Goal: Transaction & Acquisition: Purchase product/service

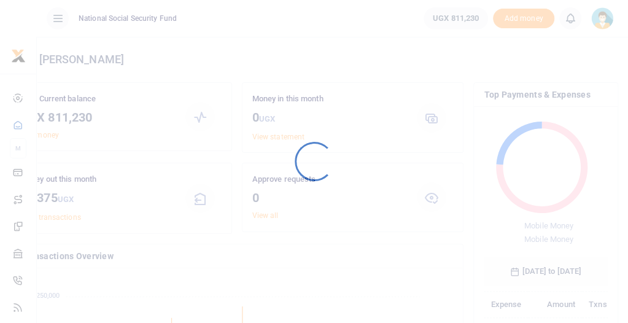
scroll to position [170, 106]
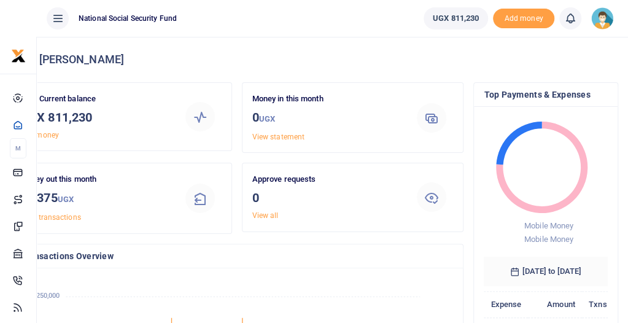
click at [61, 21] on icon at bounding box center [58, 19] width 12 height 14
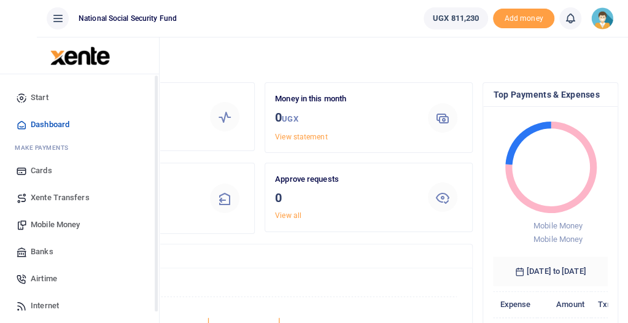
click at [49, 219] on span "Mobile Money" at bounding box center [55, 225] width 49 height 12
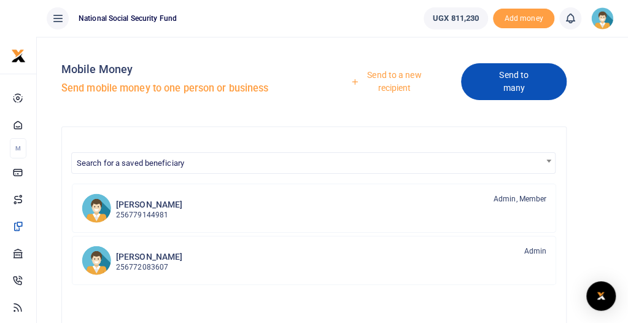
click at [497, 86] on link "Send to many" at bounding box center [514, 81] width 106 height 37
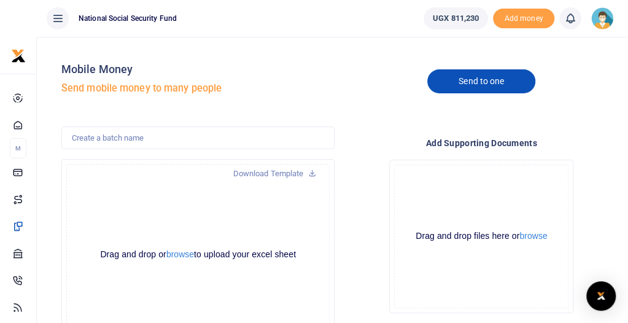
click at [461, 82] on link "Send to one" at bounding box center [481, 81] width 108 height 24
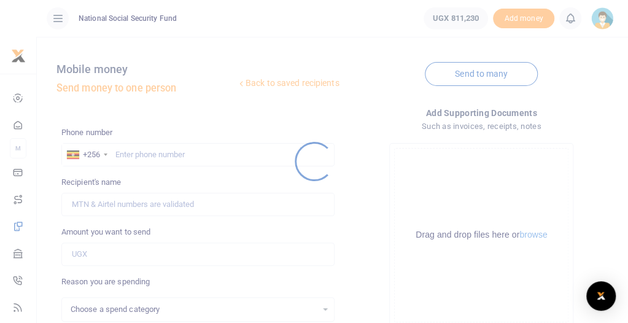
select select
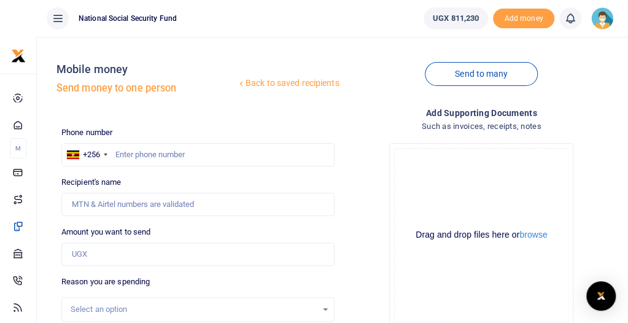
scroll to position [61, 0]
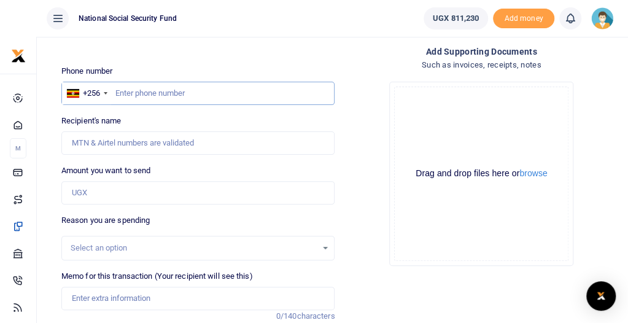
click at [174, 90] on input "text" at bounding box center [198, 93] width 274 height 23
type input "743334157"
type input "Kalooli Mbanza"
type input "743334157"
click at [161, 193] on input "Amount you want to send" at bounding box center [198, 192] width 274 height 23
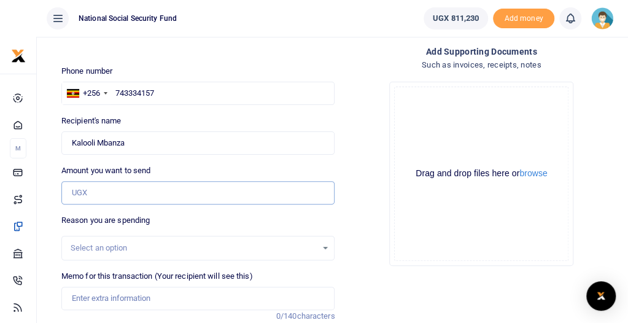
type input "210,000"
click at [151, 243] on div "Select an option" at bounding box center [194, 248] width 247 height 12
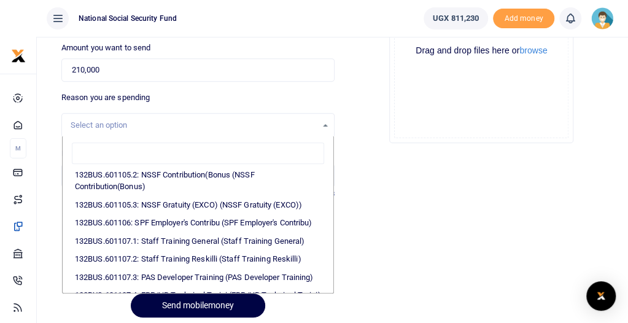
scroll to position [676, 0]
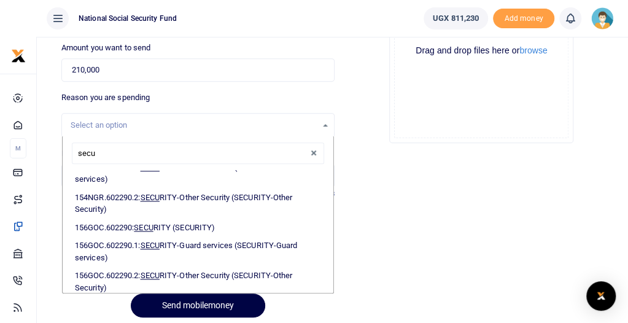
type input "secur"
select select "2025"
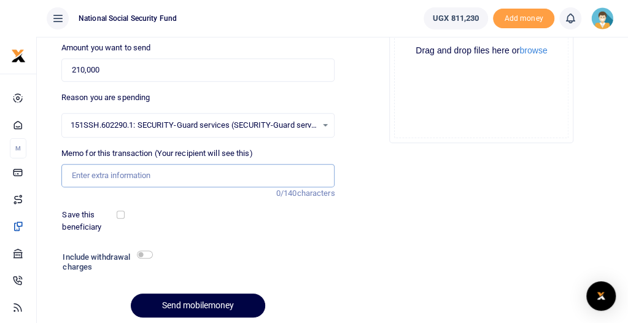
click at [171, 174] on input "Memo for this transaction (Your recipient will see this)" at bounding box center [198, 175] width 274 height 23
click at [134, 177] on input "Airtime April-May 2024" at bounding box center [198, 175] width 274 height 23
type input "Airtime July-Sept 2025"
click at [125, 215] on input "checkbox" at bounding box center [121, 215] width 8 height 8
checkbox input "true"
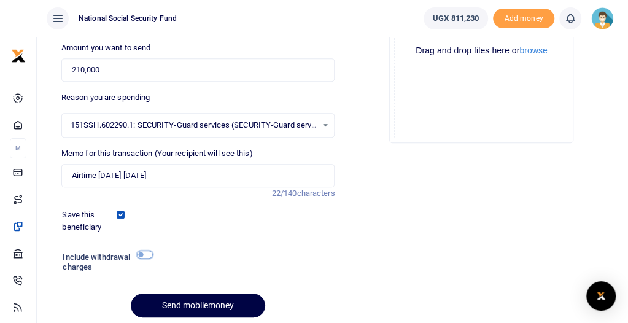
click at [153, 256] on input "checkbox" at bounding box center [145, 255] width 16 height 8
checkbox input "true"
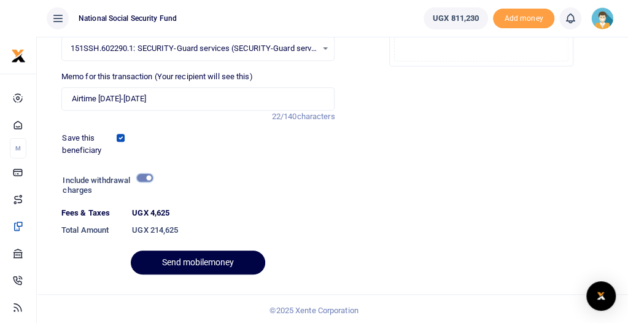
scroll to position [263, 0]
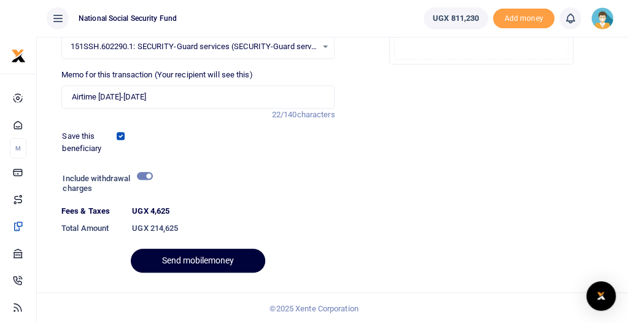
click at [223, 261] on button "Send mobilemoney" at bounding box center [198, 261] width 135 height 24
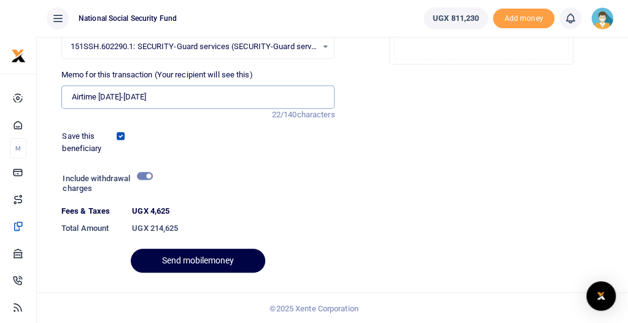
click at [196, 93] on input "Airtime July-Sept 2025" at bounding box center [198, 96] width 274 height 23
click at [179, 97] on input "Airtime July-Sept 2025" at bounding box center [198, 96] width 274 height 23
drag, startPoint x: 198, startPoint y: 94, endPoint x: 94, endPoint y: 92, distance: 103.8
click at [94, 92] on div "Memo for this transaction (Your recipient will see this) Airtime July-Sept 2025…" at bounding box center [199, 95] width 284 height 52
click at [117, 96] on input "Memo for this transaction (Your recipient will see this)" at bounding box center [198, 96] width 274 height 23
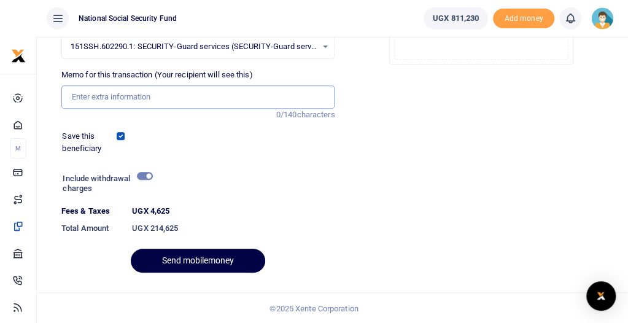
type input "Airtime July-Sept 2025"
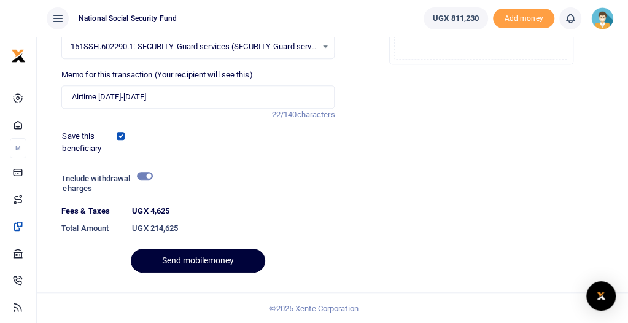
click at [213, 258] on button "Send mobilemoney" at bounding box center [198, 261] width 135 height 24
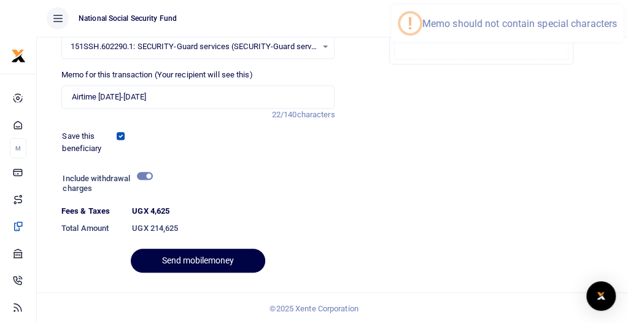
click at [260, 65] on div "Phone number +256 Uganda +256 743334157 Phone is required. Recipient's name Fou…" at bounding box center [199, 74] width 284 height 420
click at [257, 44] on span "151SSH.602290.1: SECURITY-Guard services (SECURITY-Guard services)" at bounding box center [194, 47] width 247 height 12
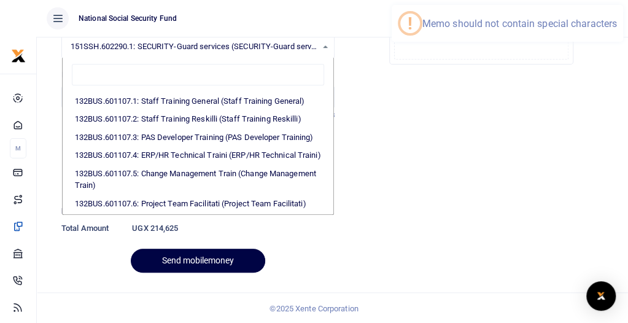
scroll to position [0, 0]
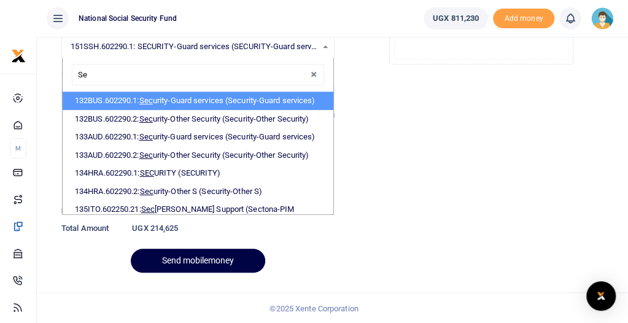
type input "S"
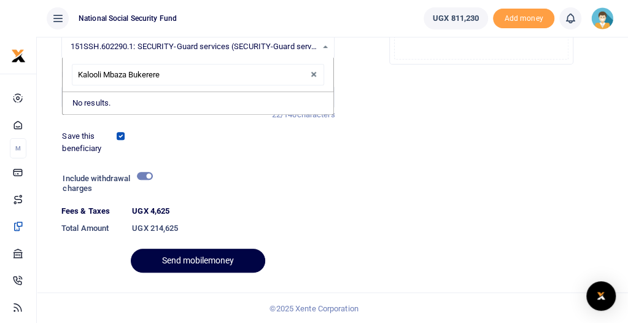
click at [112, 68] on input "Kalooli Mbaza Bukerere" at bounding box center [198, 75] width 253 height 22
click at [210, 261] on button "Send mobilemoney" at bounding box center [198, 261] width 135 height 24
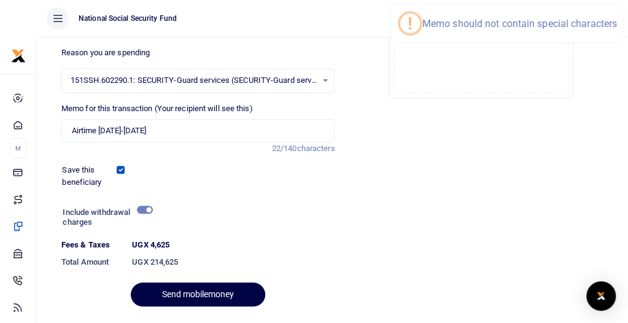
scroll to position [201, 0]
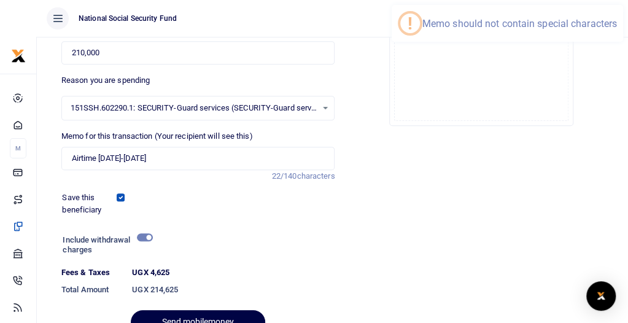
click at [311, 104] on span "151SSH.602290.1: SECURITY-Guard services (SECURITY-Guard services)" at bounding box center [194, 108] width 247 height 12
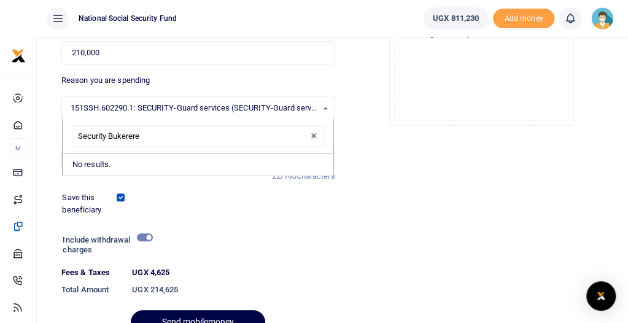
click at [260, 130] on input "Security Bukerere" at bounding box center [198, 136] width 253 height 22
type input "Security Bukerere"
click at [332, 217] on div "Phone number +256 Uganda +256 743334157 Phone is required. Recipient's name Fou…" at bounding box center [199, 135] width 284 height 420
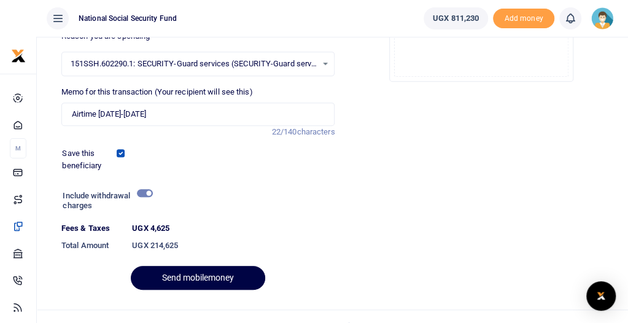
scroll to position [263, 0]
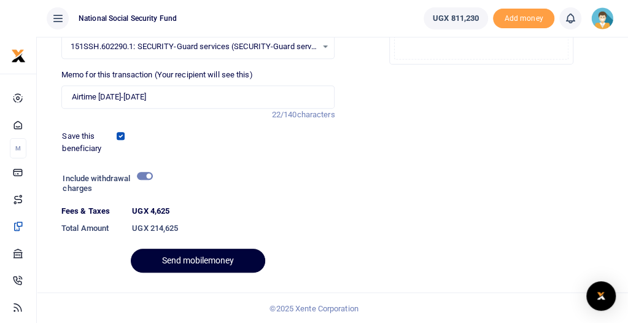
click at [231, 263] on button "Send mobilemoney" at bounding box center [198, 261] width 135 height 24
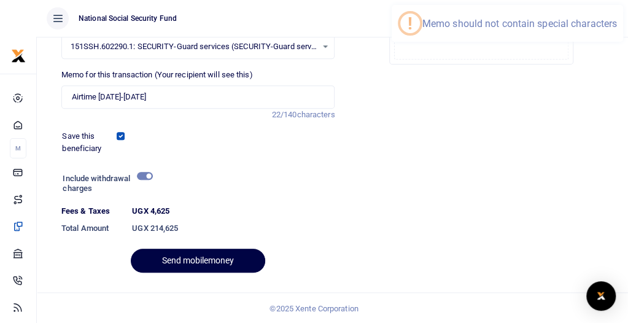
click at [316, 215] on dt "UGX 4,625" at bounding box center [233, 211] width 213 height 12
click at [335, 47] on div "151SSH.602290.1: SECURITY-Guard services (SECURITY-Guard services) Select an op…" at bounding box center [198, 47] width 273 height 14
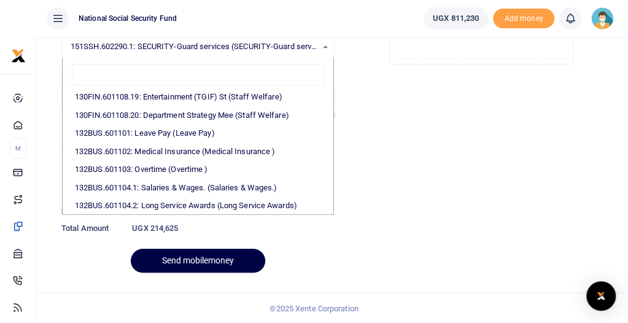
scroll to position [369, 0]
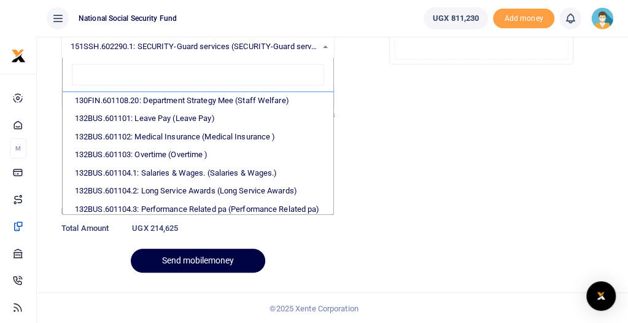
click at [318, 25] on ul "National Social Security Fund" at bounding box center [225, 18] width 377 height 37
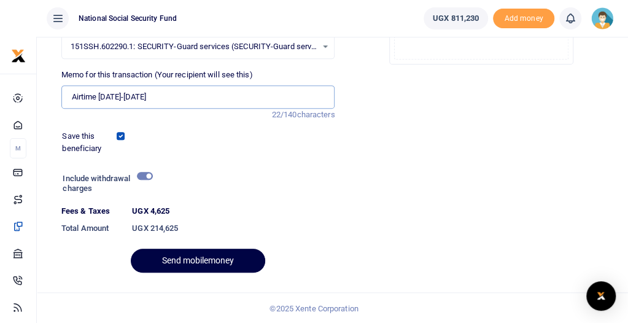
drag, startPoint x: 200, startPoint y: 94, endPoint x: 102, endPoint y: 84, distance: 98.2
click at [102, 84] on div "Memo for this transaction (Your recipient will see this) Airtime July-Sept 2025…" at bounding box center [198, 89] width 274 height 40
click at [198, 101] on input "Airtime July-Sept 2025" at bounding box center [198, 96] width 274 height 23
drag, startPoint x: 131, startPoint y: 95, endPoint x: 100, endPoint y: 93, distance: 30.8
click at [100, 93] on input "Airtime July-Sept 2025" at bounding box center [198, 96] width 274 height 23
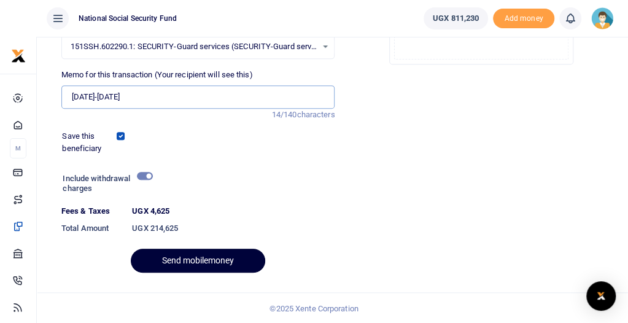
type input "July-Sept 2025"
click at [217, 256] on button "Send mobilemoney" at bounding box center [198, 261] width 135 height 24
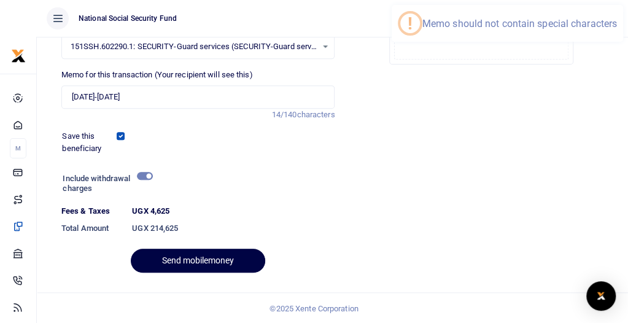
click at [189, 26] on ul "National Social Security Fund" at bounding box center [225, 18] width 377 height 37
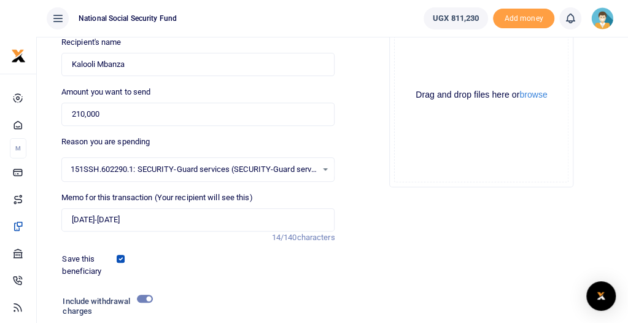
scroll to position [79, 0]
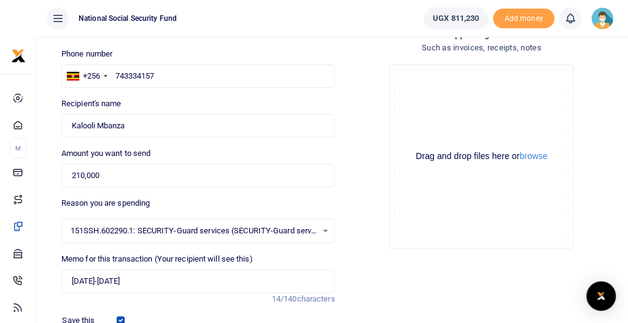
click at [150, 206] on label "Reason you are spending" at bounding box center [105, 203] width 88 height 12
drag, startPoint x: 163, startPoint y: 234, endPoint x: 184, endPoint y: 220, distance: 24.9
click at [165, 234] on span "151SSH.602290.1: SECURITY-Guard services (SECURITY-Guard services)" at bounding box center [194, 231] width 247 height 12
type input "077"
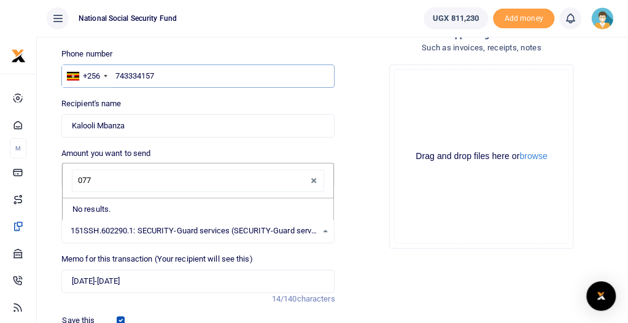
click at [174, 79] on input "743334157" at bounding box center [198, 75] width 274 height 23
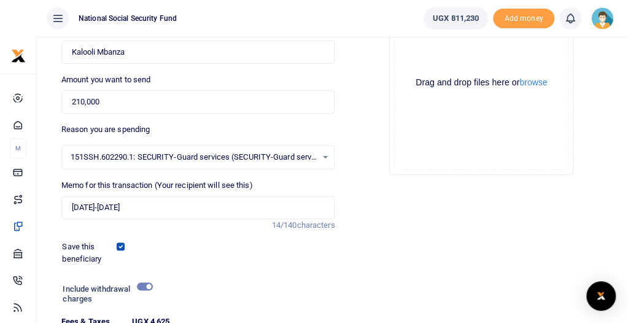
scroll to position [263, 0]
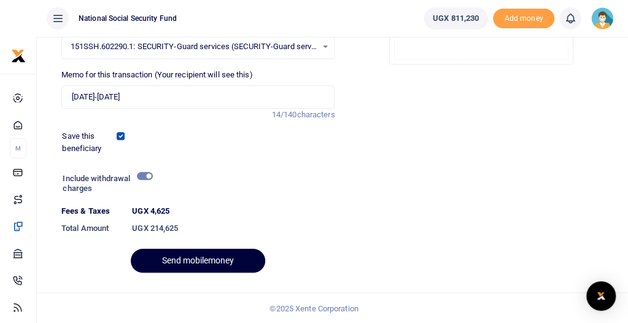
click at [226, 257] on button "Send mobilemoney" at bounding box center [198, 261] width 135 height 24
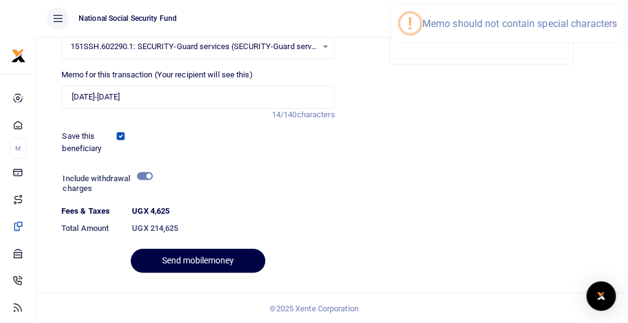
scroll to position [140, 0]
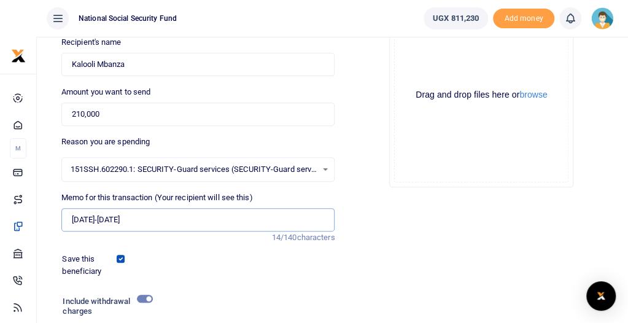
drag, startPoint x: 162, startPoint y: 217, endPoint x: 68, endPoint y: 220, distance: 94.0
click at [68, 220] on div "Back to saved recipients Mobile money Send money to one person Send to many Pho…" at bounding box center [314, 156] width 619 height 499
type input "Airtime July-Sept 2025"
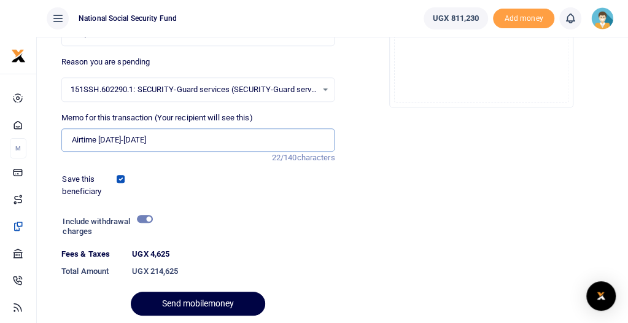
scroll to position [263, 0]
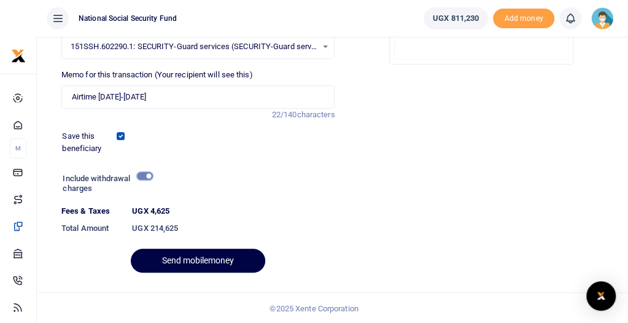
click at [153, 175] on input "checkbox" at bounding box center [145, 176] width 16 height 8
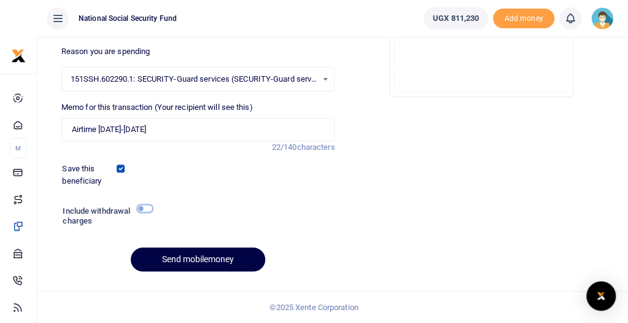
scroll to position [230, 0]
click at [153, 209] on input "checkbox" at bounding box center [145, 209] width 16 height 8
checkbox input "true"
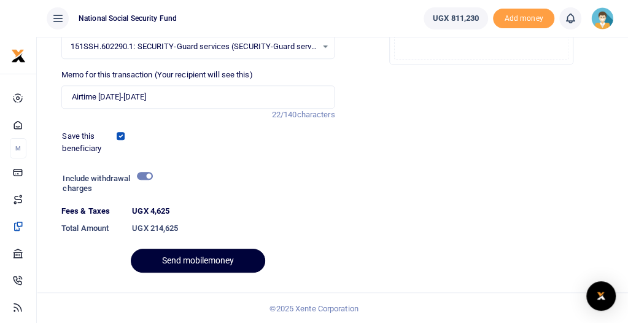
click at [224, 262] on button "Send mobilemoney" at bounding box center [198, 261] width 135 height 24
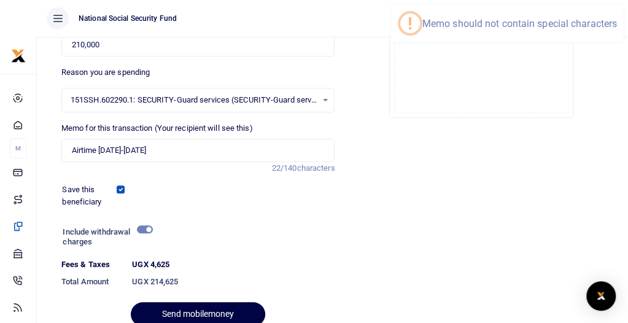
scroll to position [140, 0]
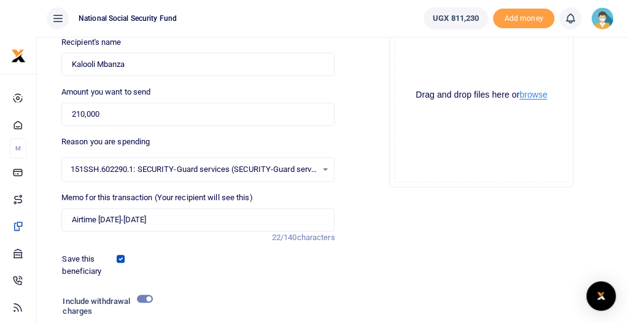
click at [542, 97] on button "browse" at bounding box center [534, 94] width 28 height 9
click at [544, 95] on button "browse" at bounding box center [534, 94] width 28 height 9
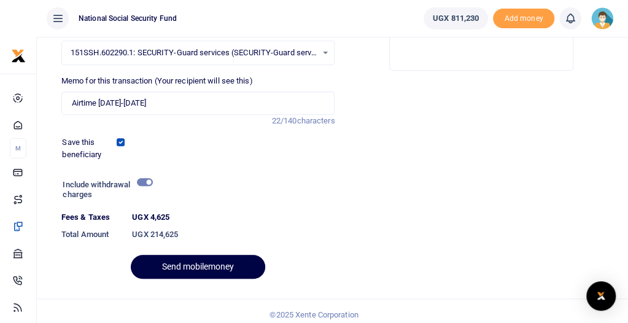
scroll to position [263, 0]
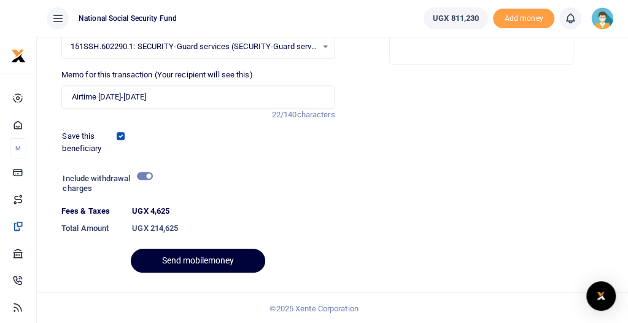
click at [235, 257] on button "Send mobilemoney" at bounding box center [198, 261] width 135 height 24
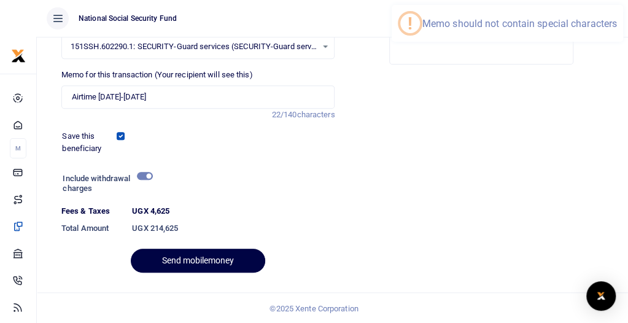
click at [260, 208] on dt "UGX 4,625" at bounding box center [233, 211] width 213 height 12
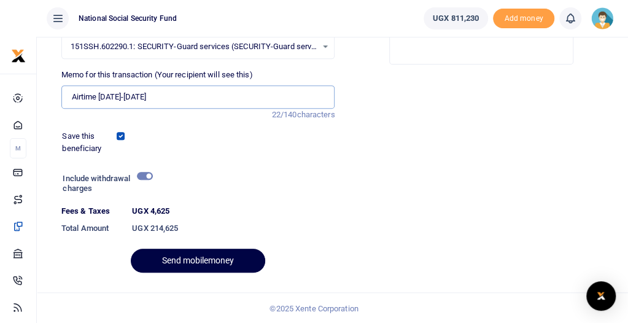
drag, startPoint x: 198, startPoint y: 92, endPoint x: 95, endPoint y: 95, distance: 103.2
click at [95, 95] on input "Airtime July-Sept 2025" at bounding box center [198, 96] width 274 height 23
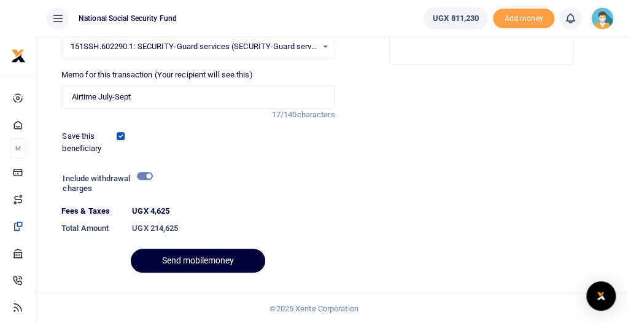
click at [229, 255] on button "Send mobilemoney" at bounding box center [198, 261] width 135 height 24
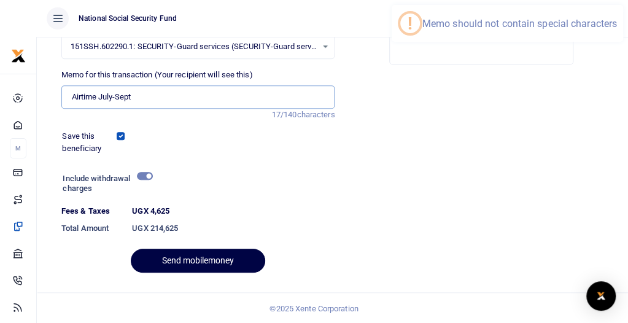
click at [179, 98] on input "Airtime July-Sept" at bounding box center [198, 96] width 274 height 23
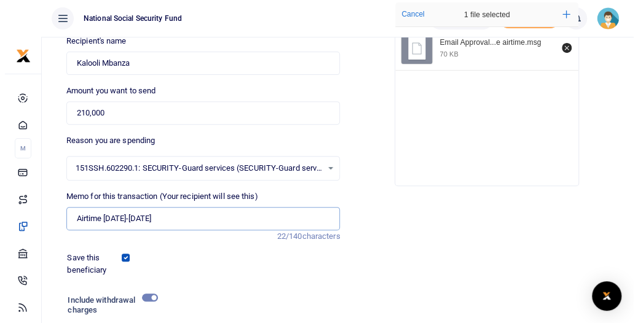
scroll to position [140, 0]
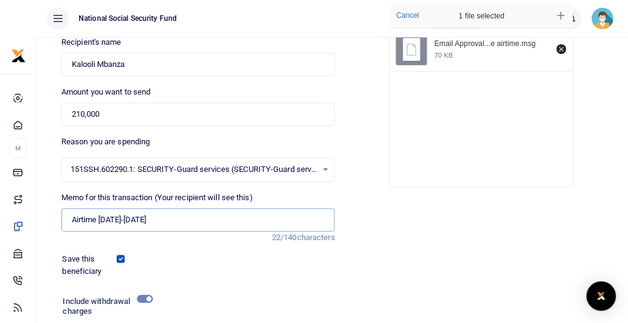
type input "Airtime July-Sept 2025"
click at [326, 238] on span "characters" at bounding box center [316, 237] width 38 height 9
click at [214, 168] on span "151SSH.602290.1: SECURITY-Guard services (SECURITY-Guard services)" at bounding box center [194, 169] width 247 height 12
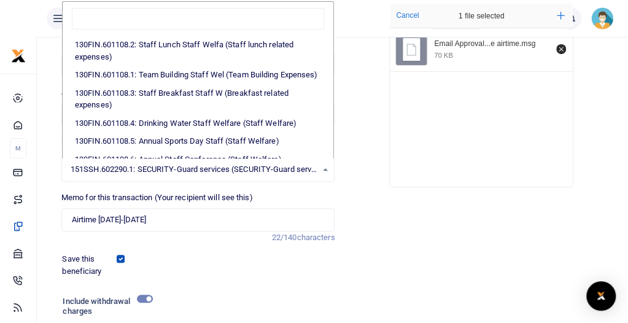
click at [303, 174] on span "151SSH.602290.1: SECURITY-Guard services (SECURITY-Guard services)" at bounding box center [194, 169] width 247 height 12
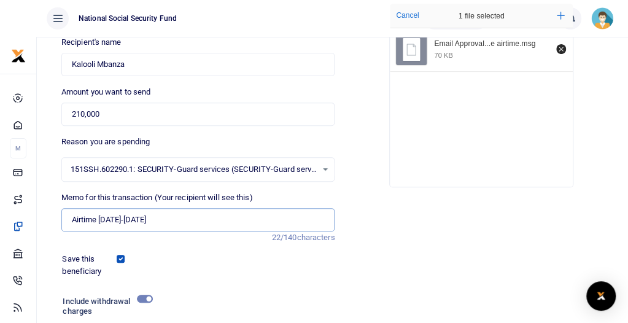
drag, startPoint x: 194, startPoint y: 219, endPoint x: 81, endPoint y: 211, distance: 113.3
click at [81, 211] on div "Back to saved recipients Mobile money Send money to one person Send to many Pho…" at bounding box center [314, 156] width 619 height 499
click at [192, 220] on input "Airtime July-Sept 2025" at bounding box center [198, 219] width 274 height 23
click at [184, 216] on input "Airtime July-Sept 2025" at bounding box center [198, 219] width 274 height 23
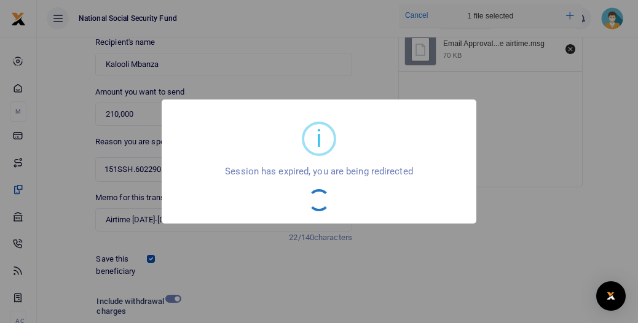
drag, startPoint x: 183, startPoint y: 217, endPoint x: 135, endPoint y: 225, distance: 49.3
click at [135, 225] on body "Start Dashboard M ake Payments Cards Xente Transfers Mobile Money Banks Airtime…" at bounding box center [319, 153] width 638 height 587
click at [262, 104] on div "i × Session has expired, you are being redirected OK No Cancel" at bounding box center [319, 161] width 314 height 123
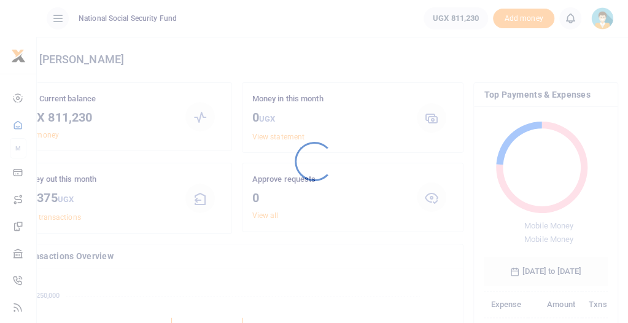
scroll to position [170, 106]
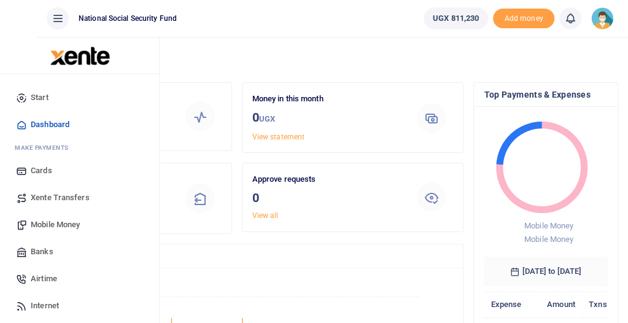
click at [58, 219] on span "Mobile Money" at bounding box center [55, 225] width 49 height 12
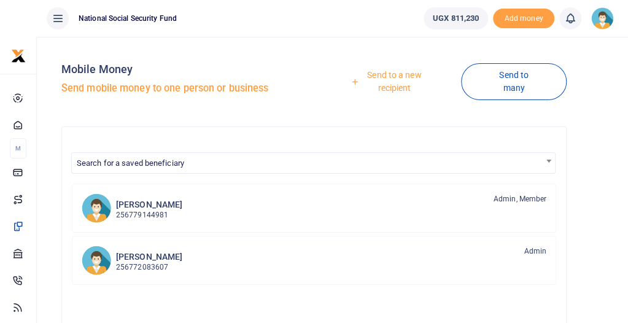
click at [400, 83] on link "Send to a new recipient" at bounding box center [390, 81] width 142 height 35
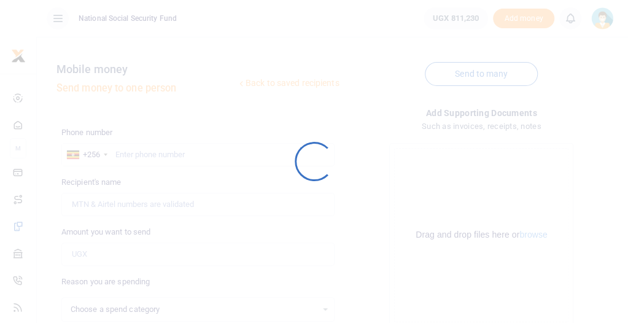
select select
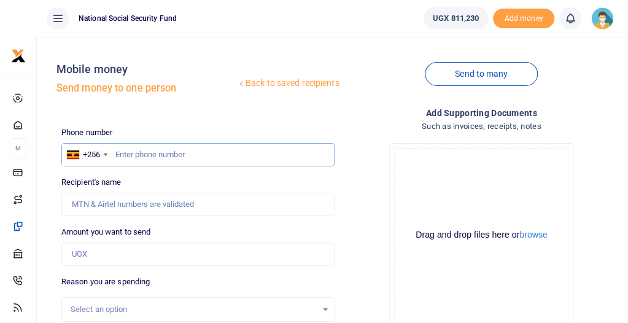
click at [154, 157] on input "text" at bounding box center [198, 154] width 274 height 23
type input "743334157"
type input "Kalooli Mbanza"
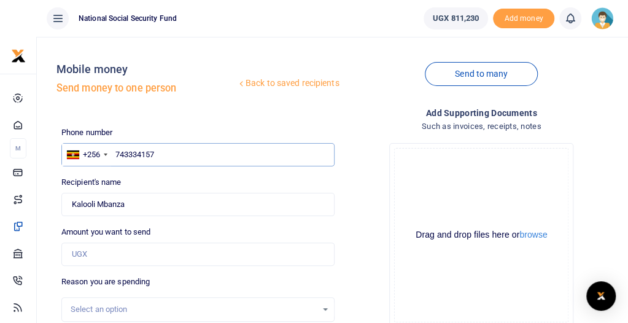
type input "743334157"
click at [139, 252] on input "Amount you want to send" at bounding box center [198, 254] width 274 height 23
type input "210,000"
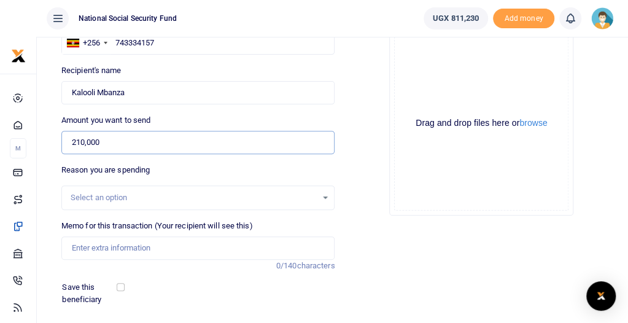
scroll to position [123, 0]
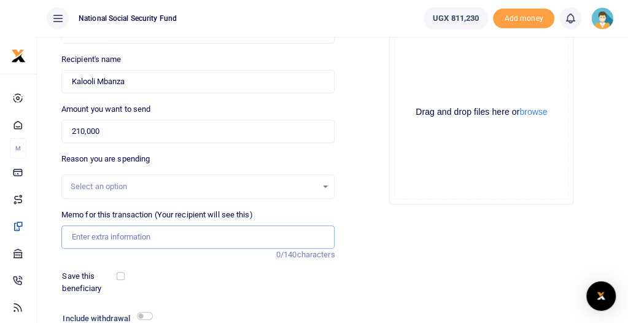
click at [162, 233] on input "Memo for this transaction (Your recipient will see this)" at bounding box center [198, 236] width 274 height 23
type input "Airtime July-Sept 2025"
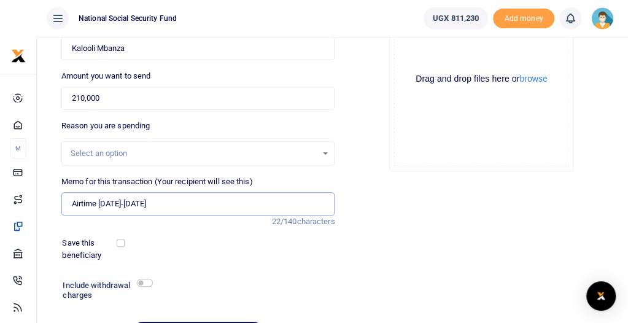
scroll to position [184, 0]
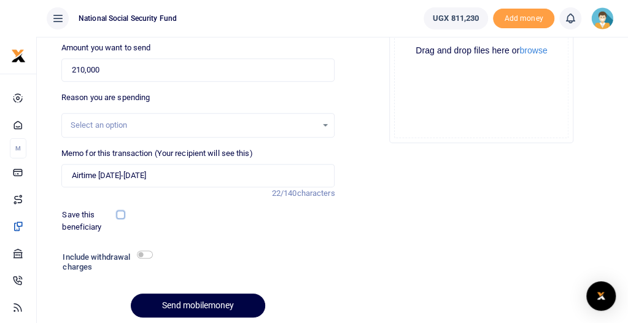
click at [125, 214] on input "checkbox" at bounding box center [121, 215] width 8 height 8
checkbox input "true"
click at [153, 252] on input "checkbox" at bounding box center [145, 255] width 16 height 8
checkbox input "true"
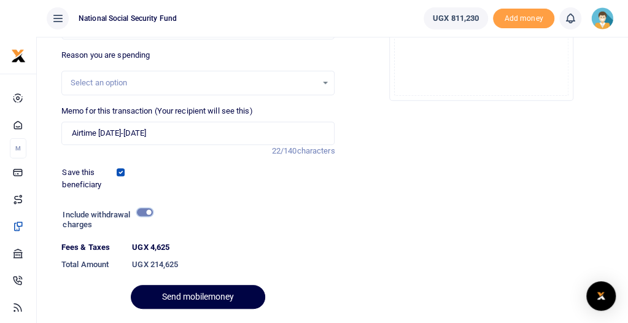
scroll to position [246, 0]
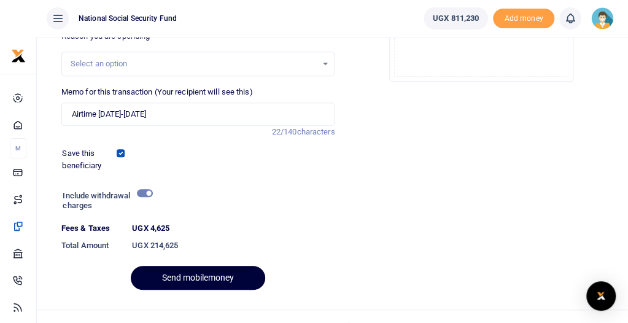
click at [202, 277] on button "Send mobilemoney" at bounding box center [198, 278] width 135 height 24
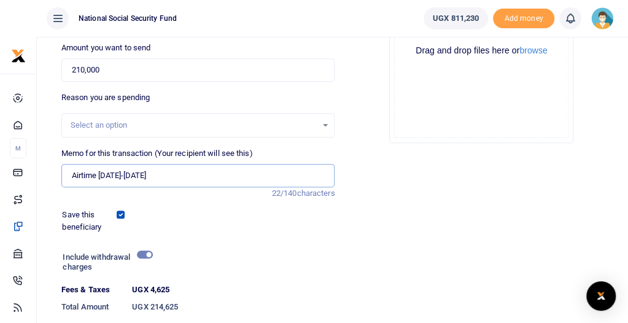
drag, startPoint x: 193, startPoint y: 176, endPoint x: 93, endPoint y: 170, distance: 100.3
click at [93, 170] on div "Memo for this transaction (Your recipient will see this) Airtime July-Sept 2025…" at bounding box center [199, 173] width 284 height 52
drag, startPoint x: 212, startPoint y: 203, endPoint x: 200, endPoint y: 190, distance: 16.9
click at [211, 203] on div "Phone number +256 Uganda +256 743334157 Phone is required. Recipient's name Fou…" at bounding box center [199, 152] width 284 height 420
drag, startPoint x: 197, startPoint y: 173, endPoint x: 97, endPoint y: 174, distance: 99.5
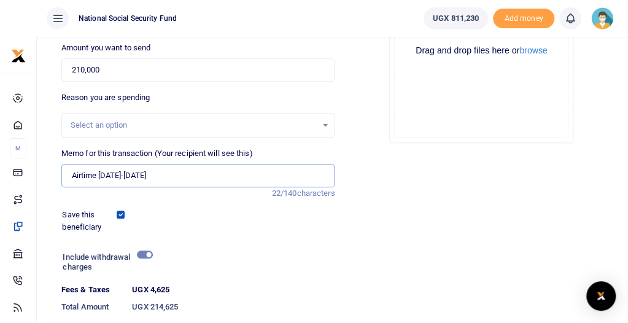
click at [97, 174] on input "Airtime July-Sept 2025" at bounding box center [198, 175] width 274 height 23
click at [153, 173] on input "Memo for this transaction (Your recipient will see this)" at bounding box center [198, 175] width 274 height 23
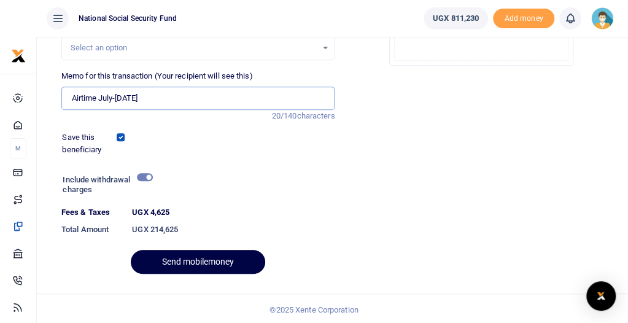
scroll to position [263, 0]
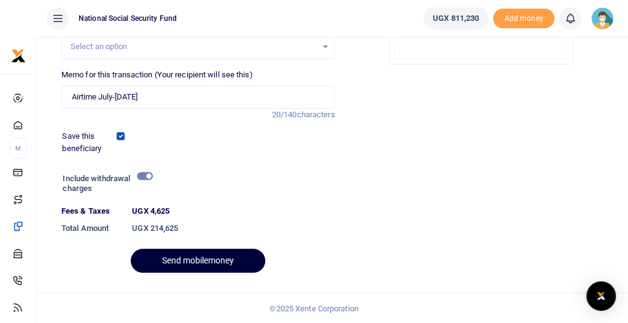
click at [224, 259] on button "Send mobilemoney" at bounding box center [198, 261] width 135 height 24
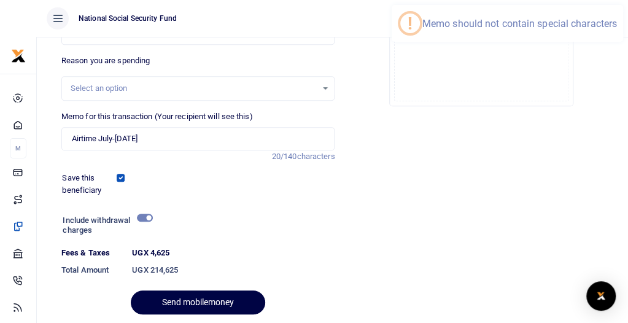
scroll to position [201, 0]
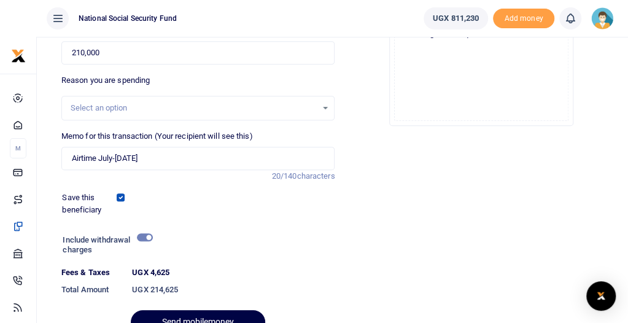
click at [205, 142] on div "Memo for this transaction (Your recipient will see this) Airtime July-Sept 25 R…" at bounding box center [198, 150] width 274 height 40
click at [211, 157] on input "Airtime July-Sept 25" at bounding box center [198, 158] width 274 height 23
drag, startPoint x: 193, startPoint y: 160, endPoint x: 92, endPoint y: 154, distance: 101.5
click at [92, 154] on div "Memo for this transaction (Your recipient will see this) Airtime July-Sept 25 R…" at bounding box center [199, 156] width 284 height 52
click at [175, 175] on div "Memo for this transaction (Your recipient will see this) Airtime July-Sept 25 R…" at bounding box center [199, 156] width 284 height 52
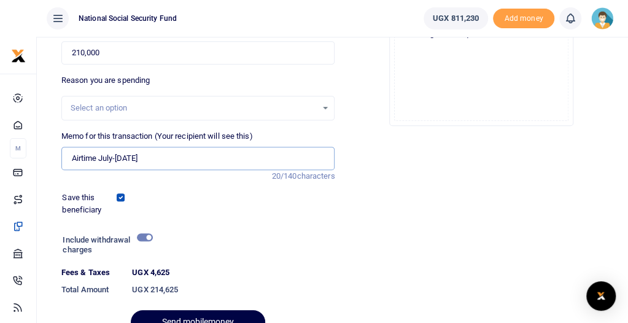
drag, startPoint x: 134, startPoint y: 155, endPoint x: 189, endPoint y: 155, distance: 54.7
click at [189, 155] on input "Airtime July-Sept 25" at bounding box center [198, 158] width 274 height 23
type input "Airtime"
click at [295, 257] on div at bounding box center [234, 246] width 165 height 29
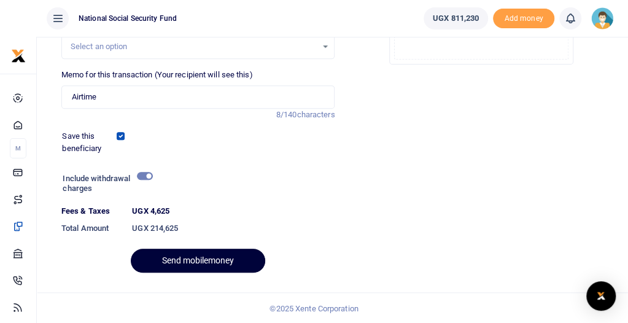
click at [241, 261] on button "Send mobilemoney" at bounding box center [198, 261] width 135 height 24
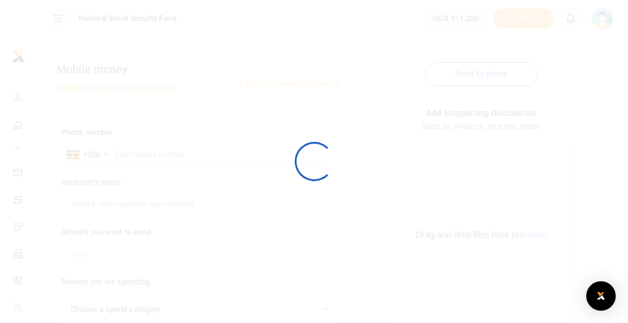
scroll to position [230, 0]
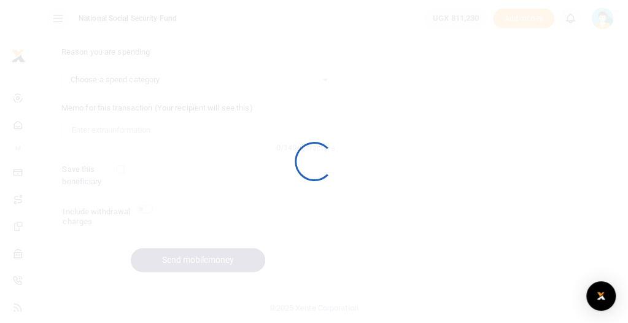
select select
